Goal: Task Accomplishment & Management: Complete application form

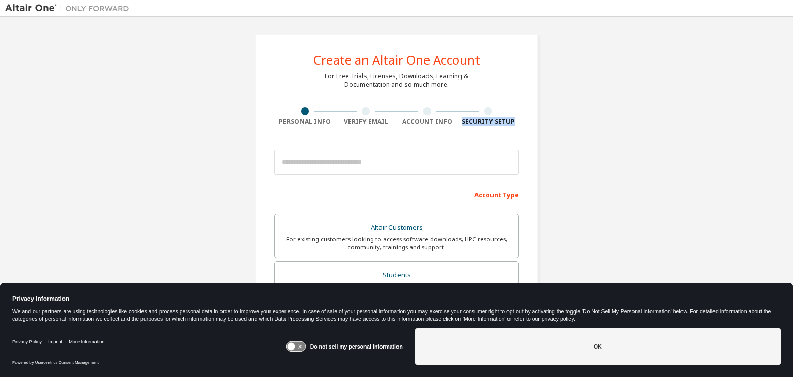
drag, startPoint x: 792, startPoint y: 102, endPoint x: 792, endPoint y: 119, distance: 16.5
click at [792, 119] on div "Create an Altair One Account For Free Trials, Licenses, Downloads, Learning & D…" at bounding box center [396, 182] width 793 height 330
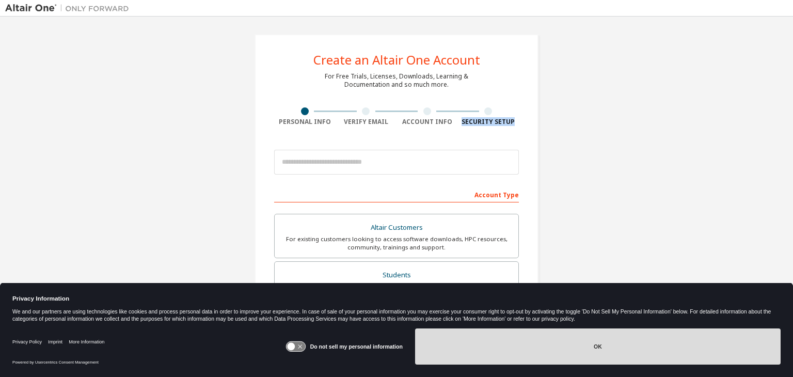
click at [463, 340] on button "OK" at bounding box center [598, 346] width 366 height 36
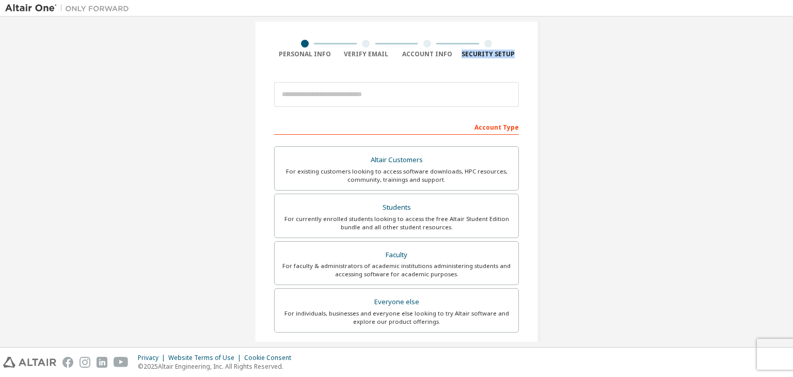
scroll to position [68, 0]
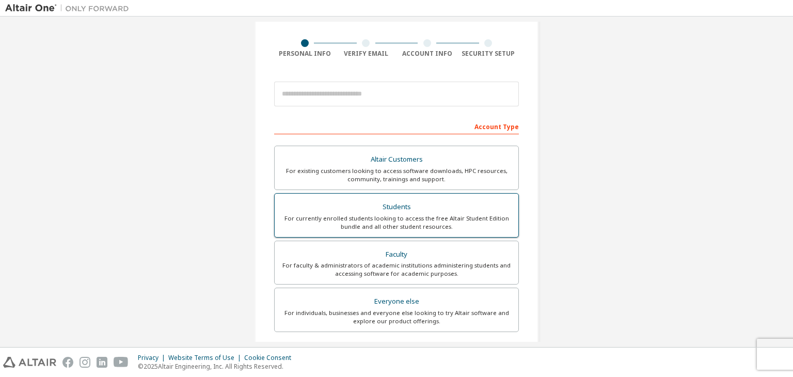
click at [391, 220] on div "For currently enrolled students looking to access the free Altair Student Editi…" at bounding box center [396, 222] width 231 height 17
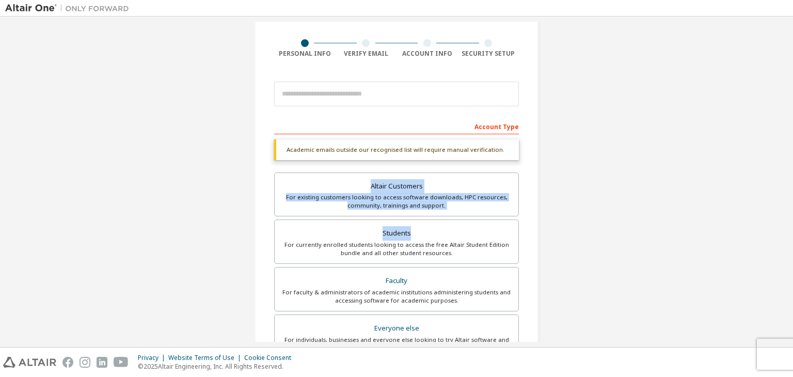
drag, startPoint x: 792, startPoint y: 157, endPoint x: 792, endPoint y: 236, distance: 78.5
click at [792, 236] on div "Create an Altair One Account For Free Trials, Licenses, Downloads, Learning & D…" at bounding box center [396, 182] width 793 height 330
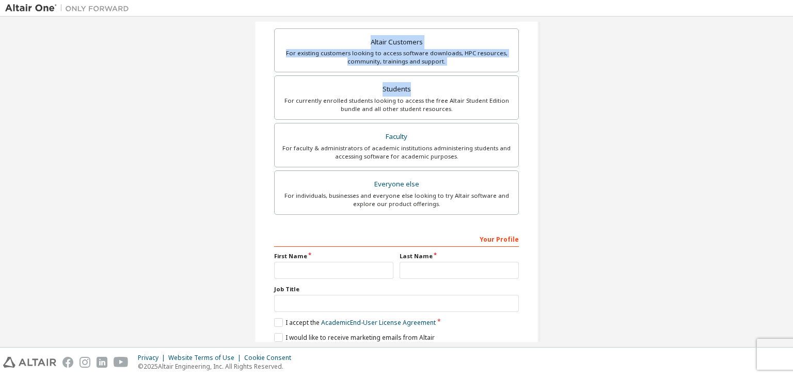
scroll to position [217, 0]
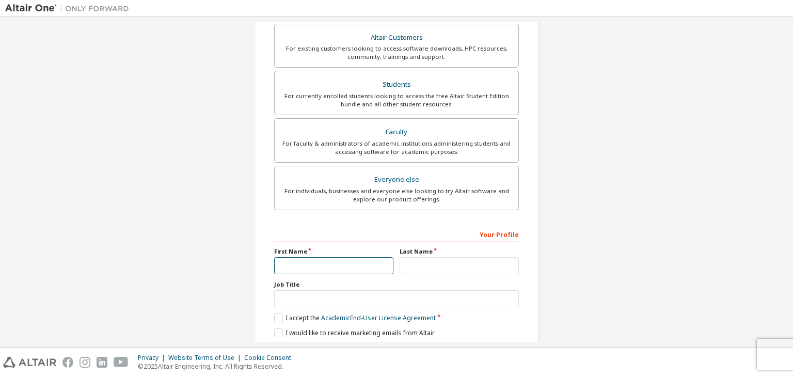
click at [318, 266] on input "text" at bounding box center [333, 265] width 119 height 17
type input "******"
click at [428, 263] on input "text" at bounding box center [459, 265] width 119 height 17
type input "*********"
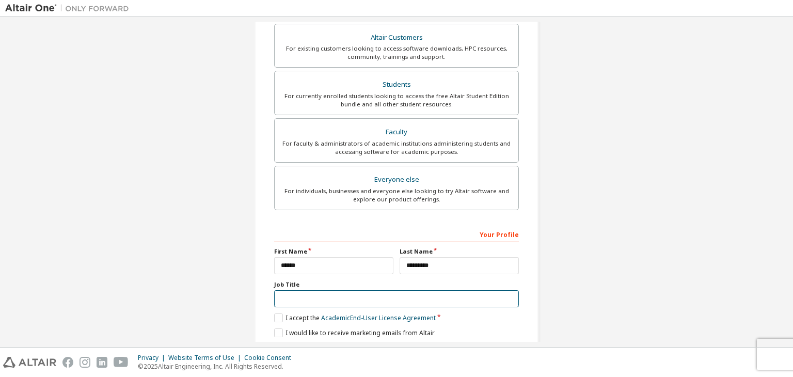
click at [307, 295] on input "text" at bounding box center [396, 298] width 245 height 17
type input "*******"
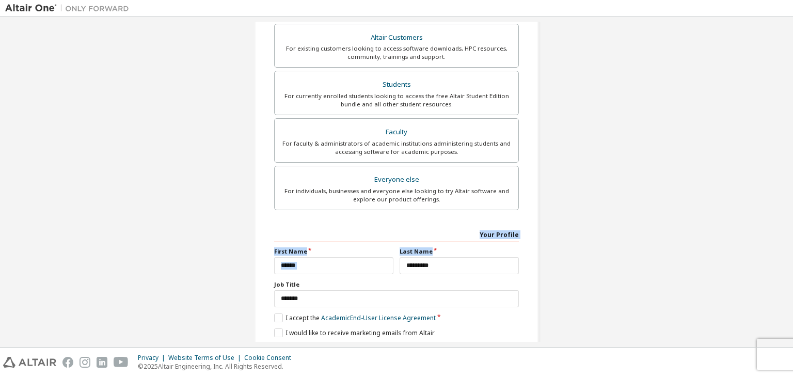
drag, startPoint x: 788, startPoint y: 209, endPoint x: 789, endPoint y: 257, distance: 47.5
click at [789, 257] on div "Create an Altair One Account For Free Trials, Licenses, Downloads, Learning & D…" at bounding box center [396, 182] width 793 height 330
click at [277, 317] on label "I accept the Academic End-User License Agreement" at bounding box center [355, 317] width 162 height 9
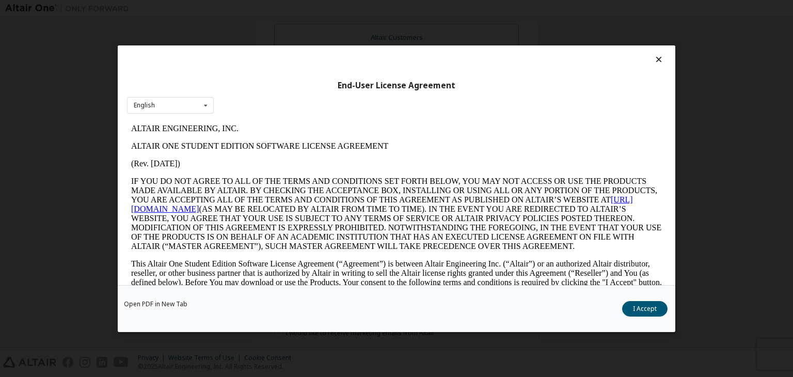
scroll to position [0, 0]
click at [637, 304] on button "I Accept" at bounding box center [644, 308] width 45 height 15
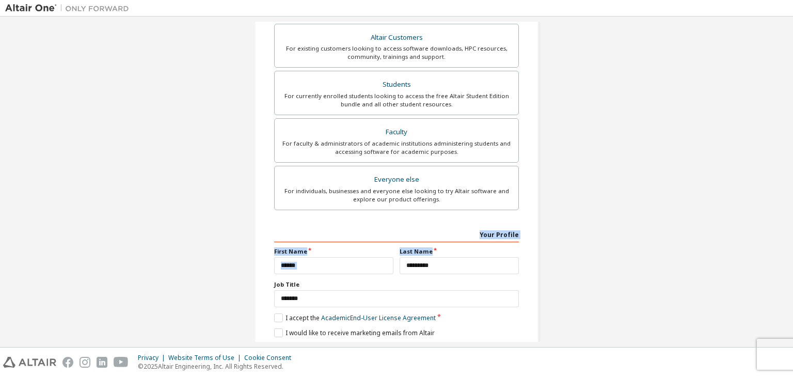
scroll to position [251, 0]
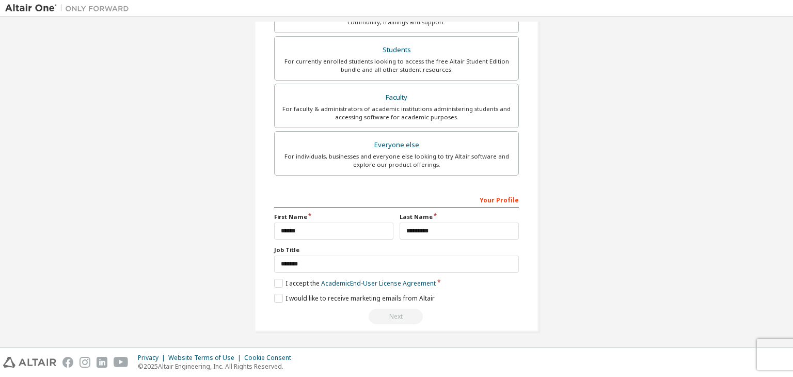
click at [271, 297] on div "Create an Altair One Account For Free Trials, Licenses, Downloads, Learning & D…" at bounding box center [397, 57] width 284 height 549
click at [277, 299] on label "I would like to receive marketing emails from Altair" at bounding box center [354, 298] width 161 height 9
click at [444, 236] on input "*********" at bounding box center [459, 231] width 119 height 17
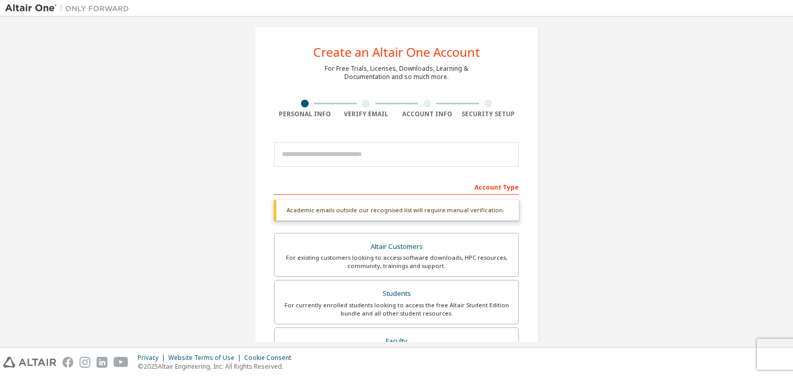
scroll to position [0, 0]
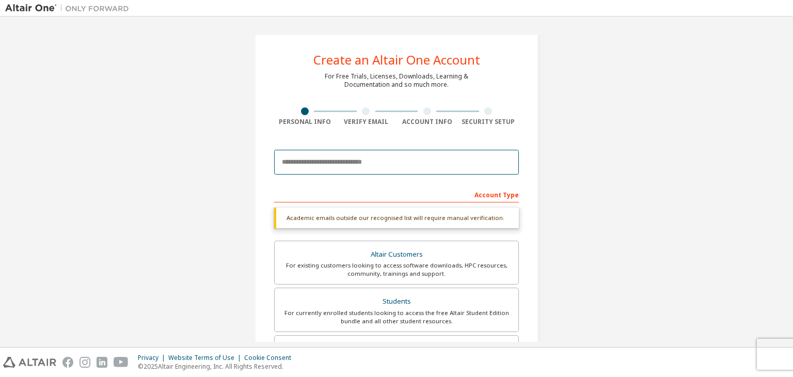
click at [355, 164] on input "email" at bounding box center [396, 162] width 245 height 25
type input "**********"
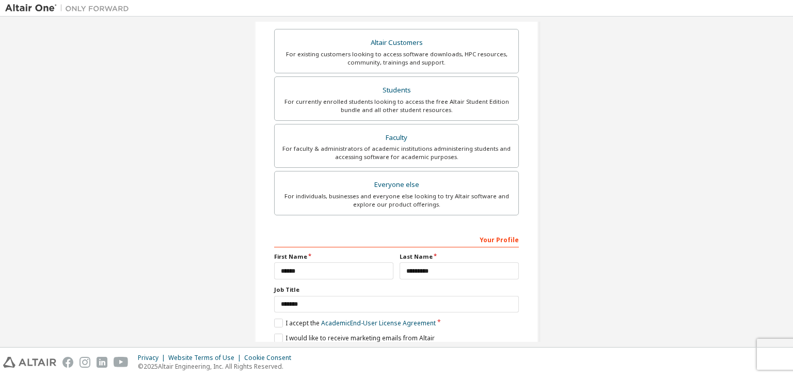
scroll to position [225, 0]
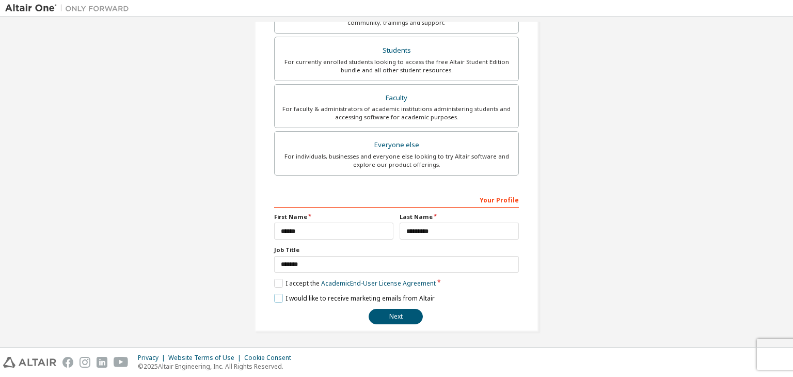
click at [275, 297] on label "I would like to receive marketing emails from Altair" at bounding box center [354, 298] width 161 height 9
click at [380, 319] on button "Next" at bounding box center [396, 316] width 54 height 15
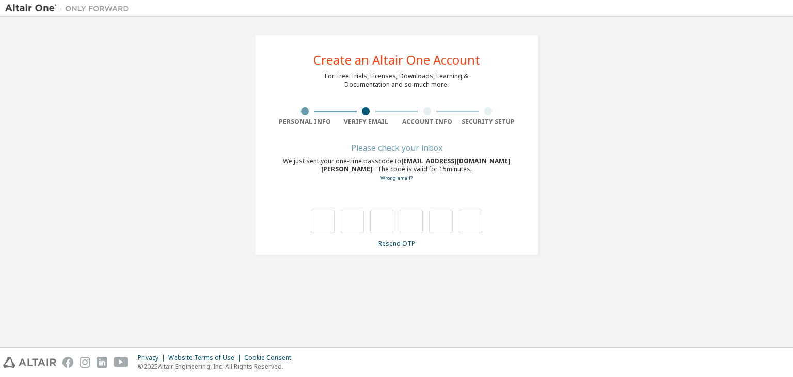
type input "*"
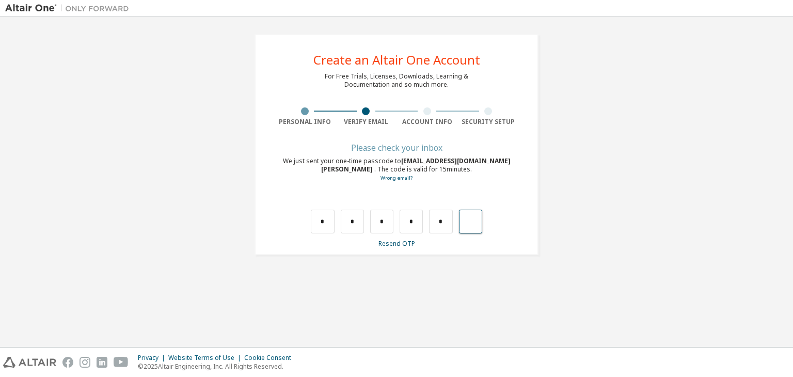
type input "*"
